Goal: Information Seeking & Learning: Learn about a topic

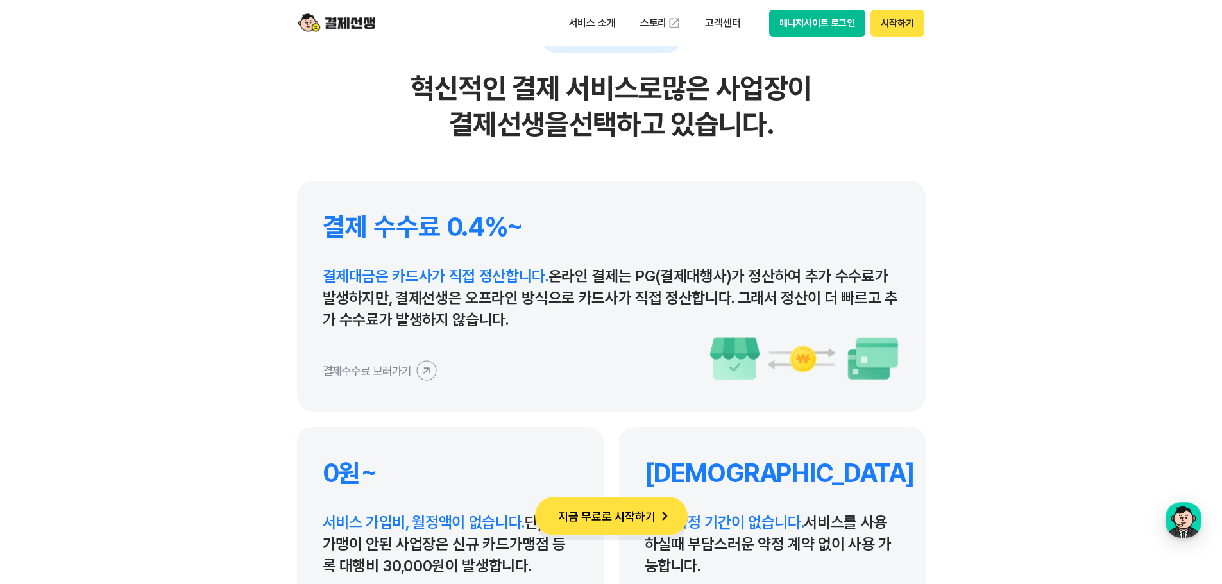
scroll to position [5963, 0]
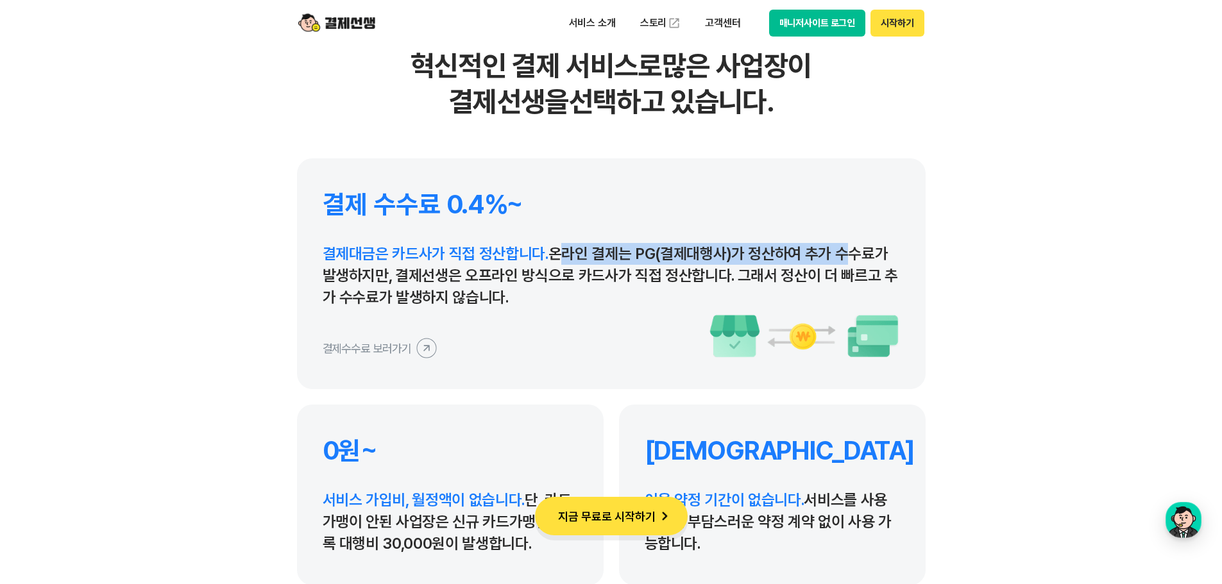
drag, startPoint x: 551, startPoint y: 254, endPoint x: 839, endPoint y: 255, distance: 287.3
click at [839, 255] on p "결제대금은 카드사가 직접 정산합니다. 온라인 결제는 PG(결제대행사)가 정산하여 추가 수수료가 발생하지만, 결제선생은 오프라인 방식으로 카드사…" at bounding box center [611, 275] width 577 height 65
drag, startPoint x: 630, startPoint y: 264, endPoint x: 435, endPoint y: 285, distance: 195.4
click at [628, 264] on p "결제대금은 카드사가 직접 정산합니다. 온라인 결제는 PG(결제대행사)가 정산하여 추가 수수료가 발생하지만, 결제선생은 오프라인 방식으로 카드사…" at bounding box center [611, 275] width 577 height 65
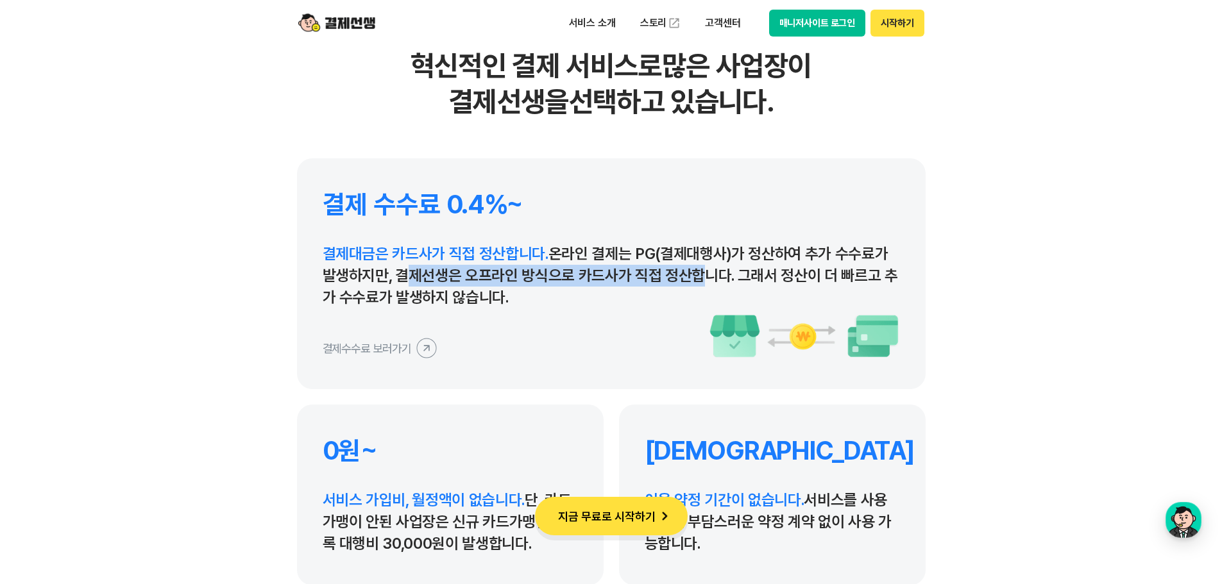
drag, startPoint x: 398, startPoint y: 276, endPoint x: 686, endPoint y: 275, distance: 288.6
click at [686, 275] on p "결제대금은 카드사가 직접 정산합니다. 온라인 결제는 PG(결제대행사)가 정산하여 추가 수수료가 발생하지만, 결제선생은 오프라인 방식으로 카드사…" at bounding box center [611, 275] width 577 height 65
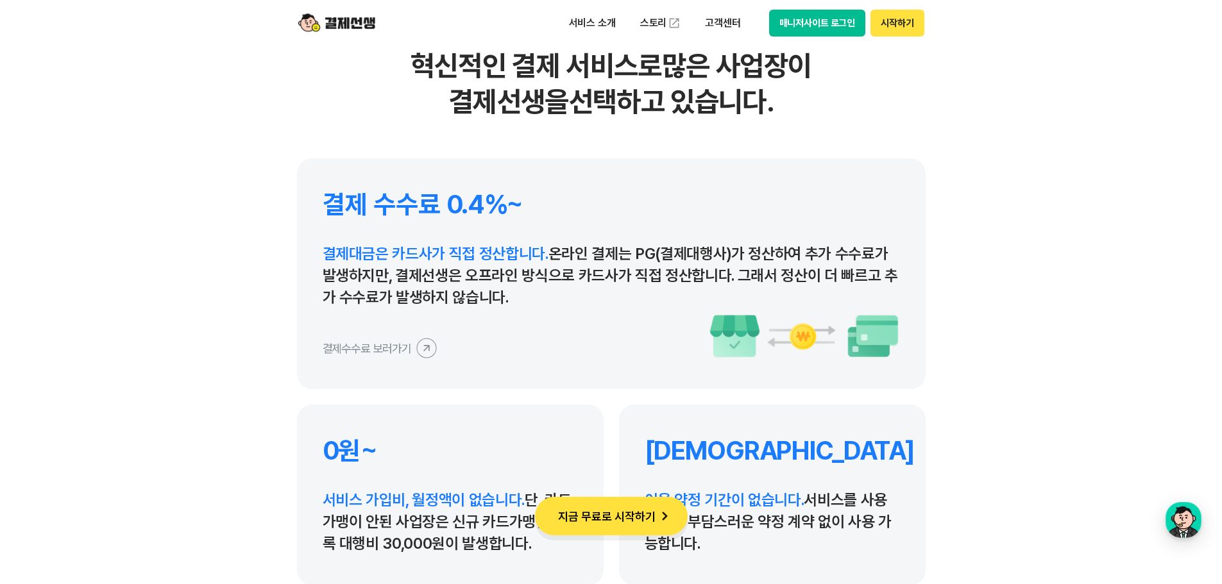
click at [763, 201] on h4 "결제 수수료 0.4%~" at bounding box center [611, 204] width 577 height 31
click at [969, 157] on section "결제선생을 선택하는 이유 혁신적인 결제 서비스로 많은 사업장이 결제선생을 선택하고 있습니다. 결제 수수료 0.4%~ 결제대금은 카드사가 직접 …" at bounding box center [611, 250] width 1222 height 825
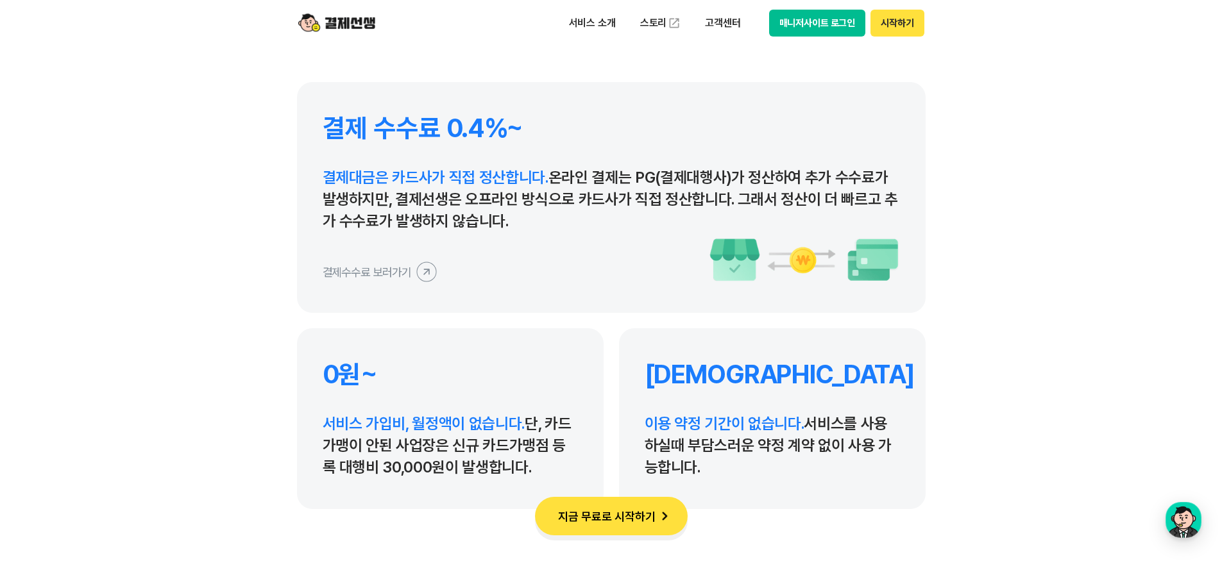
scroll to position [6156, 0]
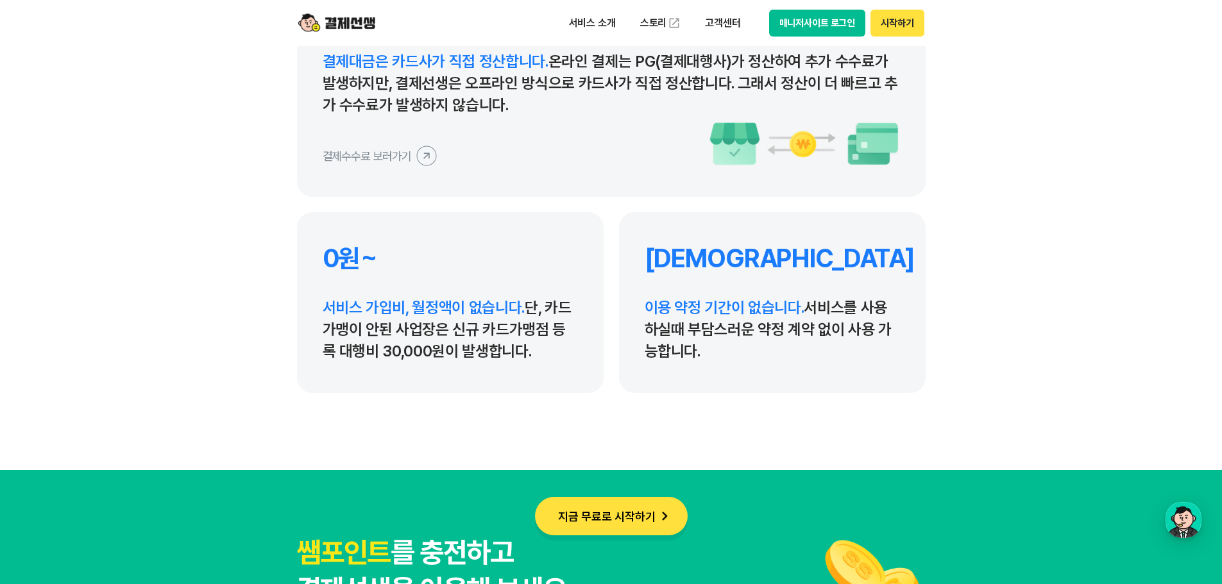
click at [1036, 279] on section "결제선생을 선택하는 이유 혁신적인 결제 서비스로 많은 사업장이 결제선생을 선택하고 있습니다. 결제 수수료 0.4%~ 결제대금은 카드사가 직접 …" at bounding box center [611, 57] width 1222 height 825
drag, startPoint x: 651, startPoint y: 307, endPoint x: 837, endPoint y: 316, distance: 185.5
click at [837, 316] on p "이용 약정 기간이 없습니다. 서비스를 사용하실때 부담스러운 약정 계약 없이 사용 가능합니다." at bounding box center [771, 329] width 255 height 65
click at [787, 339] on p "이용 약정 기간이 없습니다. 서비스를 사용하실때 부담스러운 약정 계약 없이 사용 가능합니다." at bounding box center [771, 329] width 255 height 65
click at [1052, 358] on section "결제선생을 선택하는 이유 혁신적인 결제 서비스로 많은 사업장이 결제선생을 선택하고 있습니다. 결제 수수료 0.4%~ 결제대금은 카드사가 직접 …" at bounding box center [611, 57] width 1222 height 825
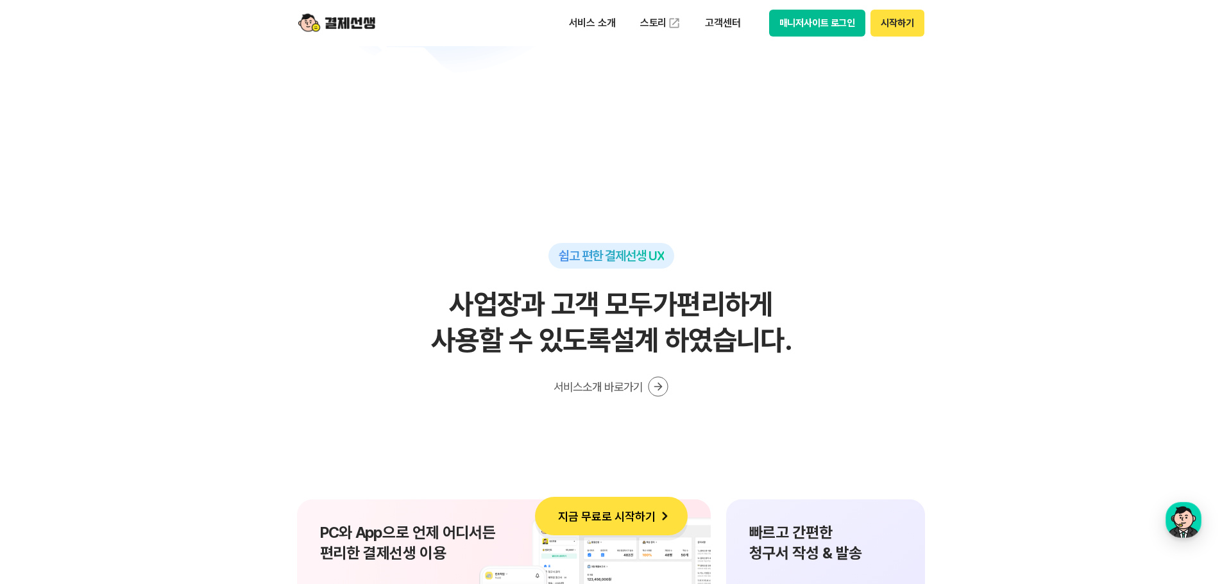
scroll to position [8400, 0]
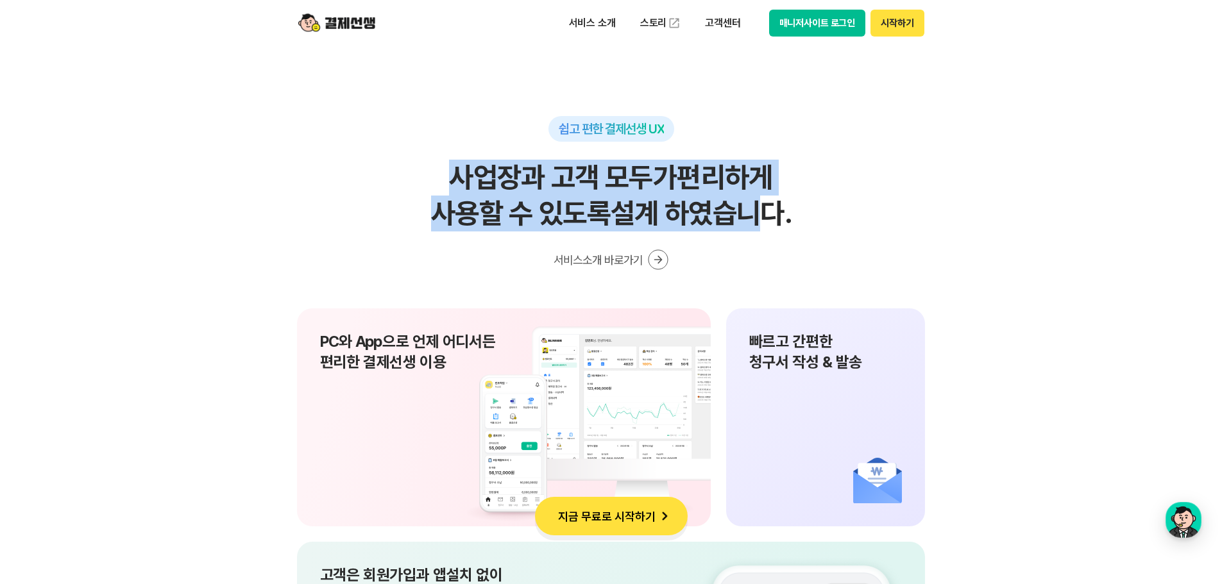
drag, startPoint x: 451, startPoint y: 179, endPoint x: 766, endPoint y: 205, distance: 315.9
click at [766, 205] on h2 "사업장과 고객 모두가 편리하게 사용할 수 있도록 설계 하였습니다." at bounding box center [611, 196] width 628 height 72
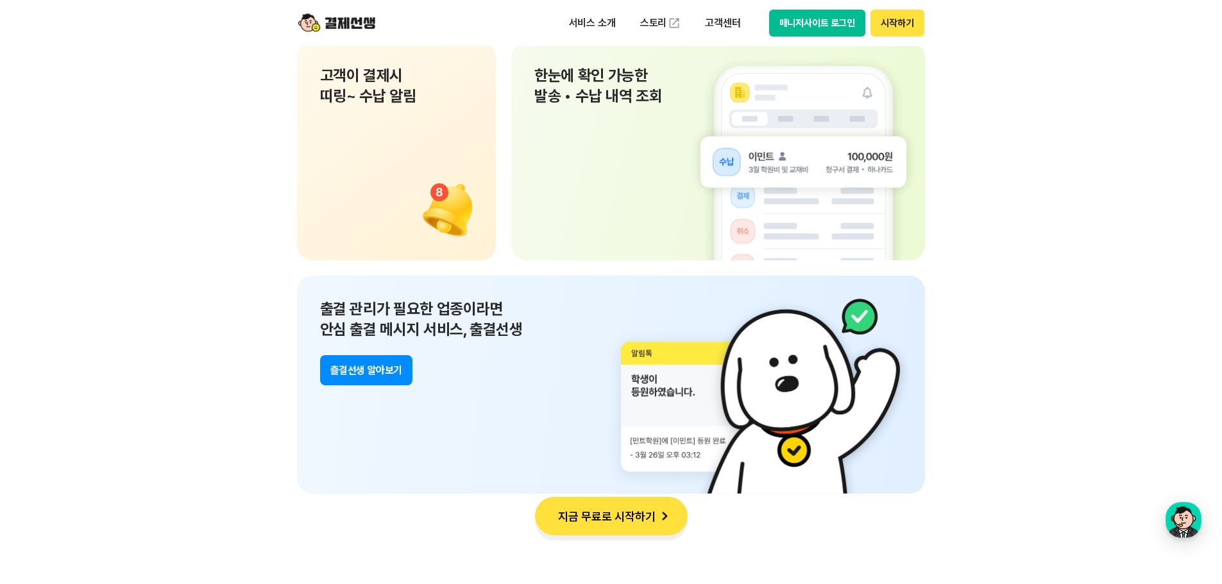
scroll to position [9298, 0]
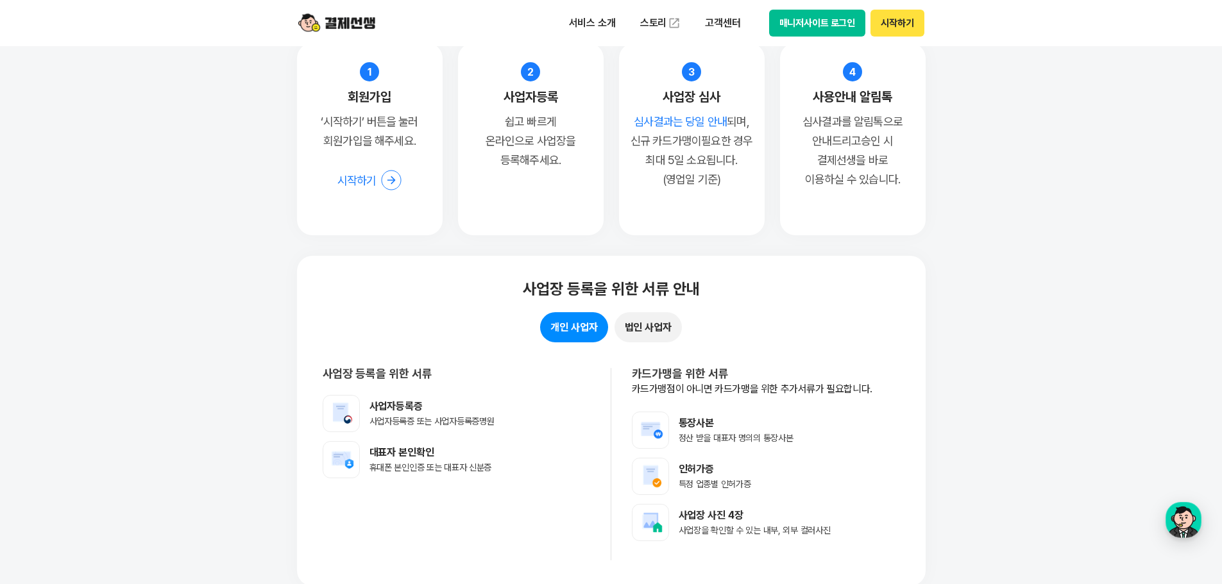
scroll to position [10067, 0]
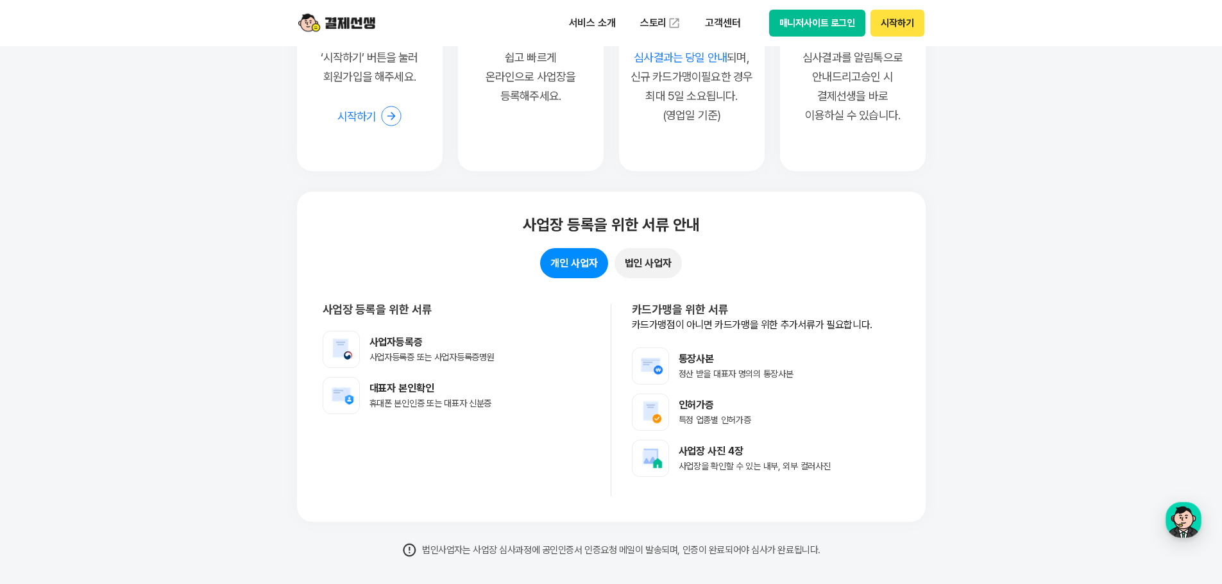
click at [854, 326] on p "카드가맹점이 아니면 카드가맹을 위한 추가서류가 필요합니다." at bounding box center [766, 325] width 268 height 14
click at [928, 329] on section "쉽고 빠른 등록절차 10분이면 사업장 등록 완료! 지금 바로 등록해보세요. 서류를 미리 준비하면 빠르게 사업장등록 요청을 완료 할 수 있습니다…" at bounding box center [611, 180] width 1222 height 909
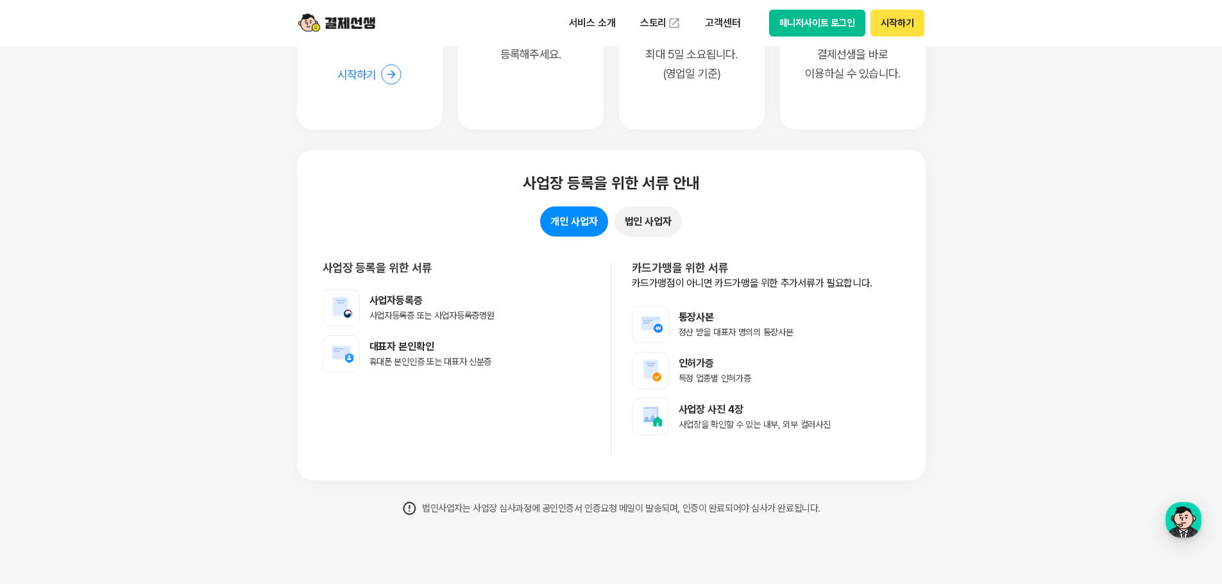
scroll to position [10131, 0]
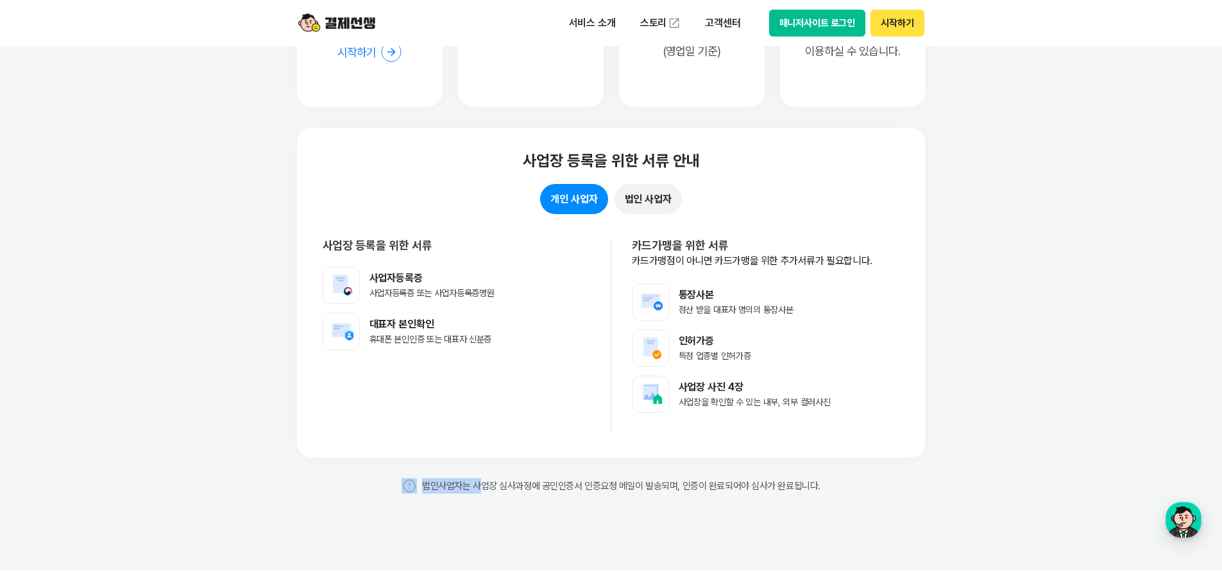
drag, startPoint x: 482, startPoint y: 488, endPoint x: 823, endPoint y: 483, distance: 340.5
click at [821, 483] on p "법인사업자는 사업장 심사과정에 공인인증서 인증요청 메일이 발송되며, 인증이 완료되어야 심사가 완료됩니다." at bounding box center [611, 485] width 628 height 15
drag, startPoint x: 855, startPoint y: 425, endPoint x: 861, endPoint y: 419, distance: 7.7
click at [856, 424] on div "카드가맹을 위한 서류 카드가맹점이 아니면 카드가맹을 위한 추가서류가 필요합니다. 통장사본 정산 받을 대표자 명의의 통장사본 인허가증 특정 업종…" at bounding box center [755, 336] width 289 height 192
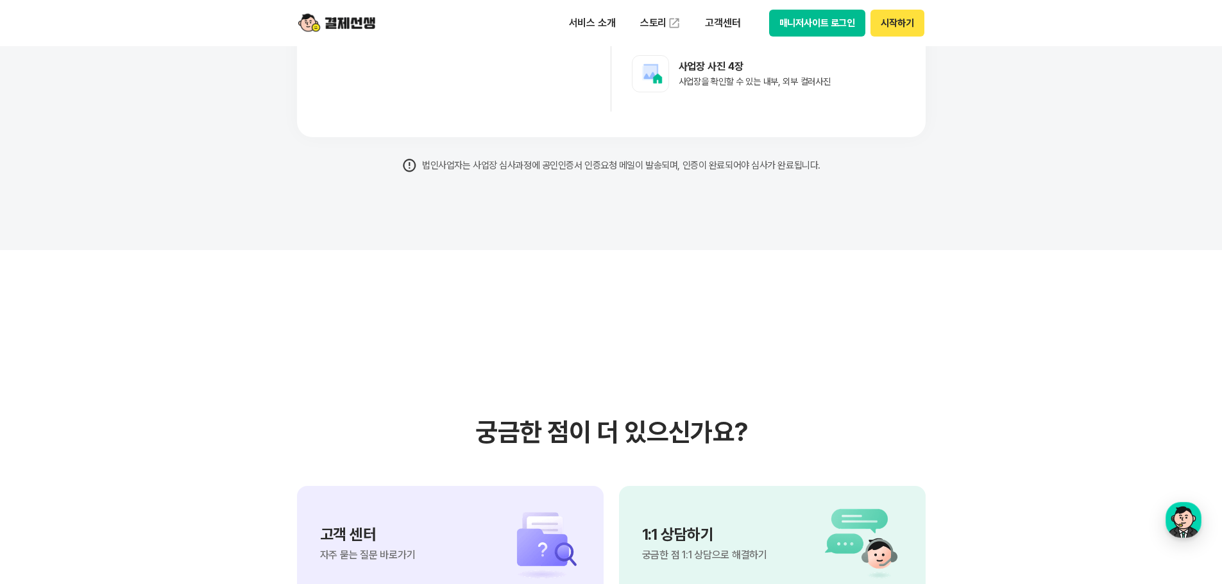
scroll to position [10708, 0]
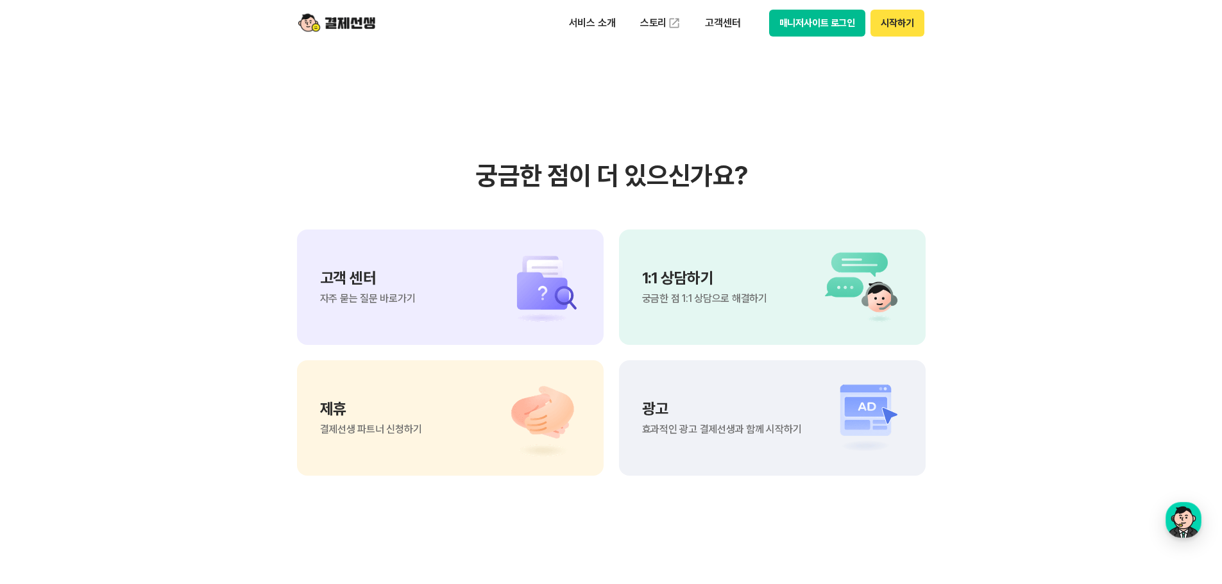
click at [1042, 311] on section "궁금한 점이 더 있으신가요? 고객 센터 자주 묻는 질문 바로가기 1:1 상담하기 궁금한 점 1:1 상담으로 해결하기 제휴 결제선생 파트너 신청…" at bounding box center [611, 318] width 1222 height 649
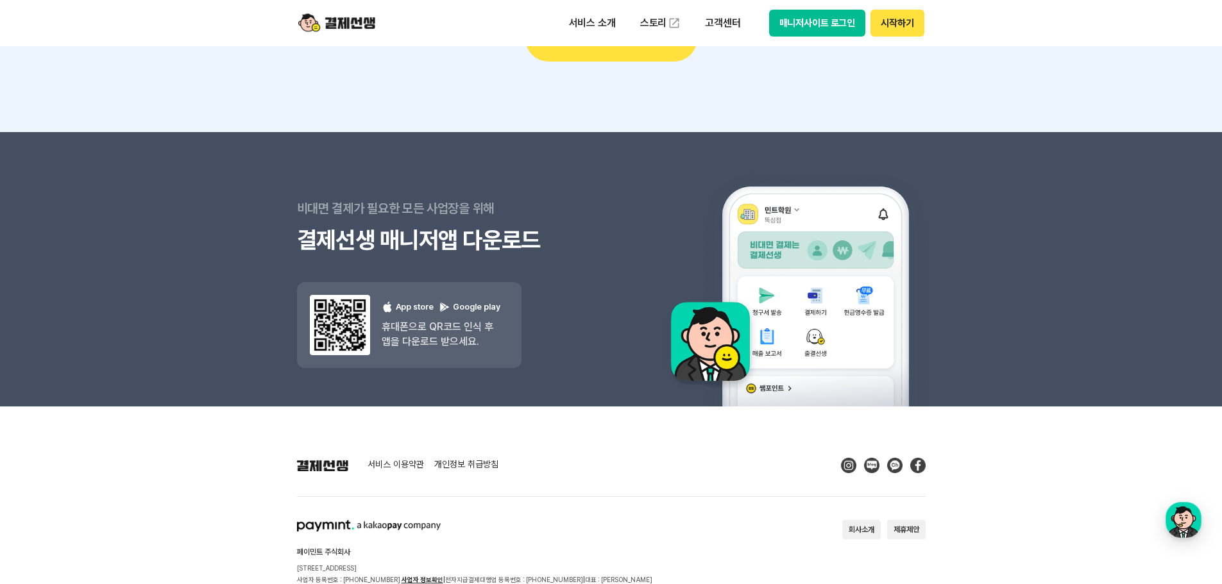
scroll to position [11552, 0]
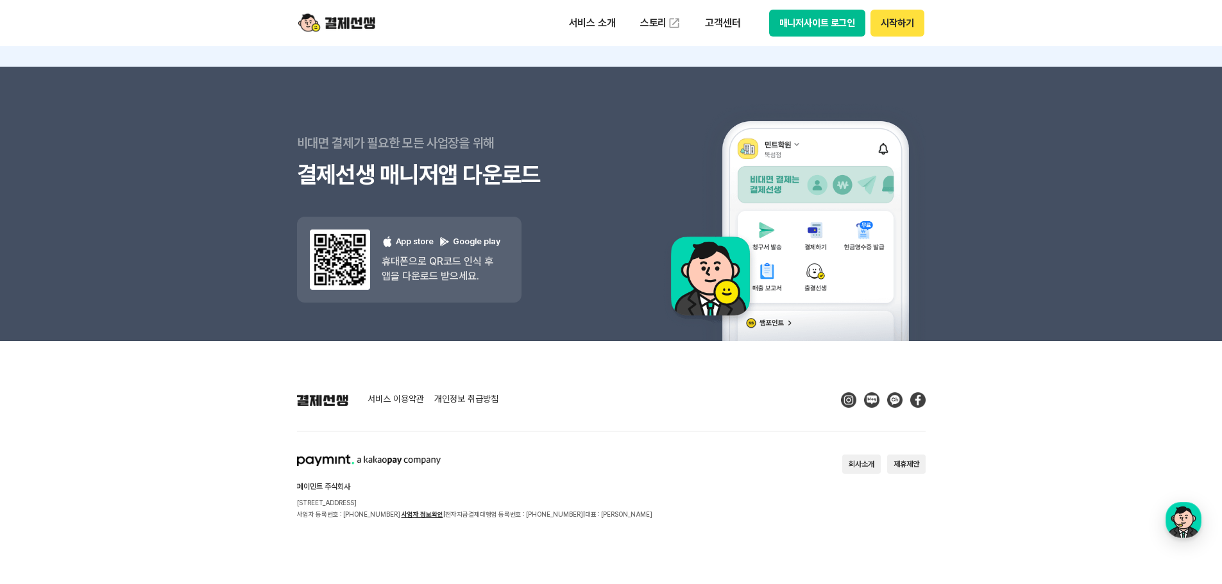
click at [471, 398] on link "개인정보 취급방침" at bounding box center [466, 400] width 64 height 12
click at [685, 488] on section "페이민트 주식회사 [STREET_ADDRESS] 사업자 등록번호 : [PHONE_NUMBER] 사업자 정보확인 | 전자지급결제대행업 등록번호 …" at bounding box center [611, 487] width 628 height 65
click at [955, 423] on footer "서비스 이용약관 개인정보 취급방침 페이민트 주식회사 [STREET_ADDRESS] 사업자 등록번호 : [PHONE_NUMBER] 사업자 정보확…" at bounding box center [611, 462] width 1222 height 243
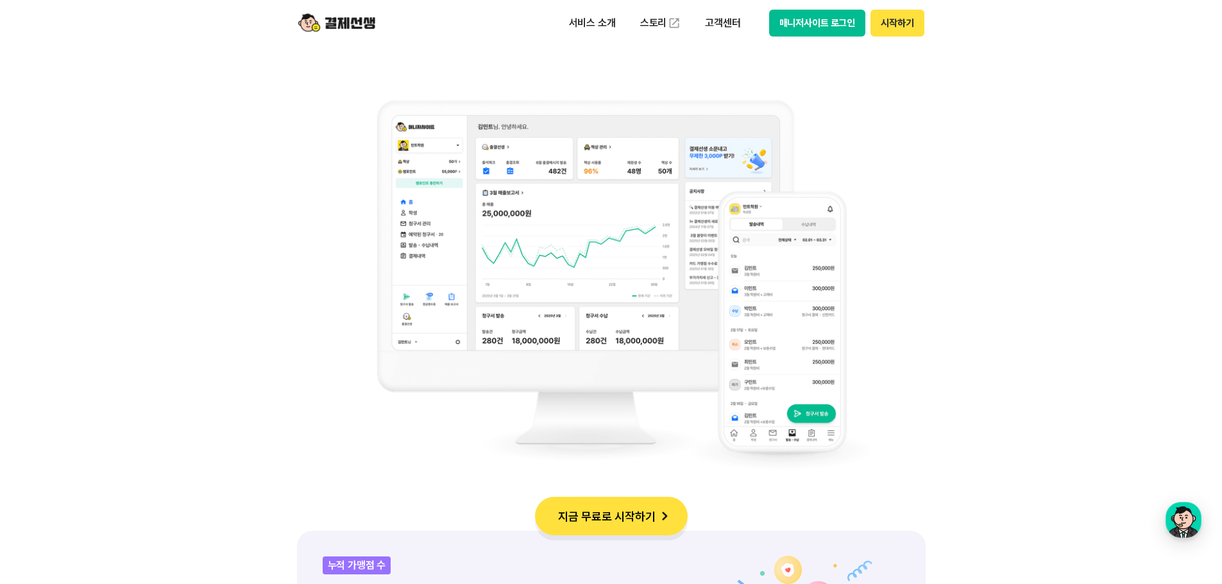
scroll to position [803, 0]
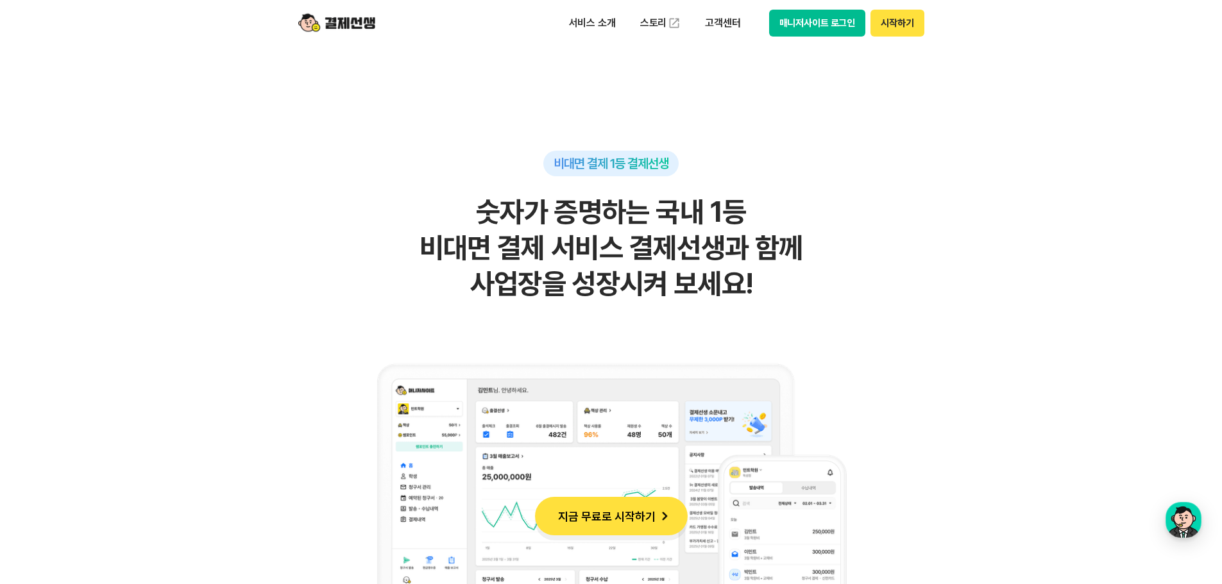
click at [849, 24] on button "매니저사이트 로그인" at bounding box center [817, 23] width 97 height 27
